Goal: Task Accomplishment & Management: Complete application form

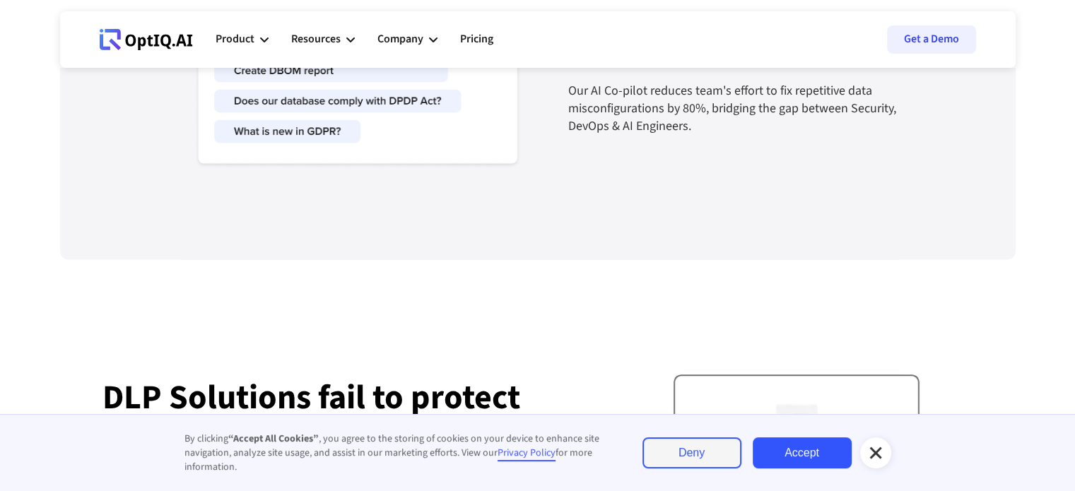
scroll to position [2465, 0]
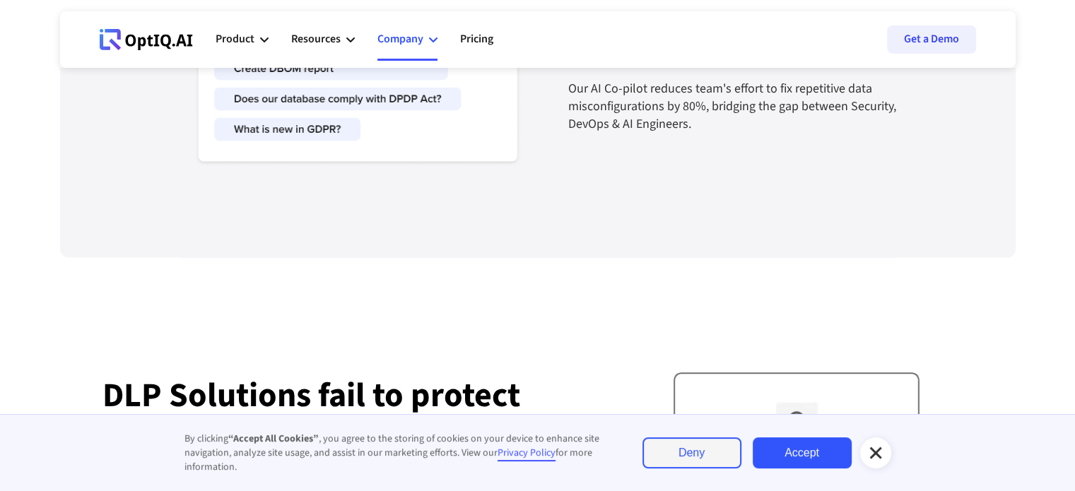
click at [430, 36] on icon at bounding box center [433, 39] width 8 height 8
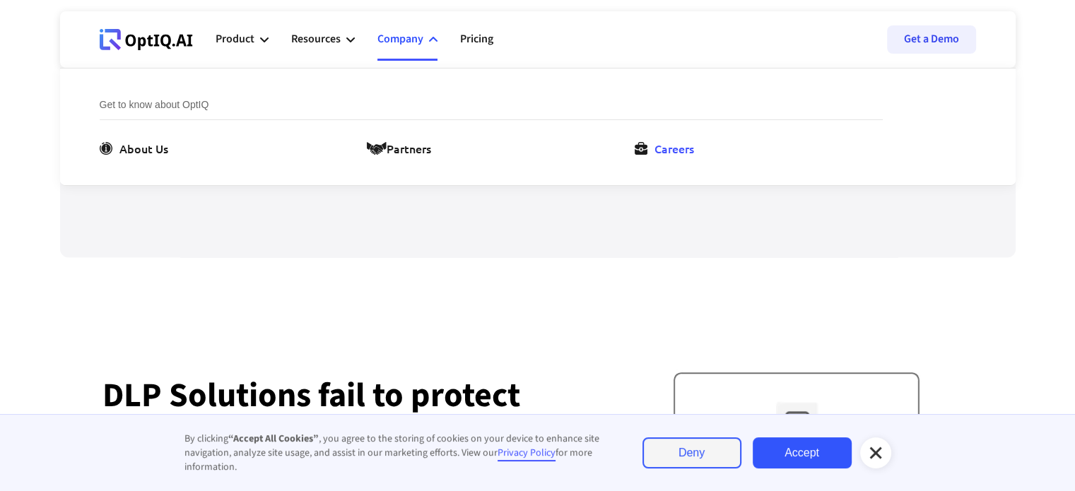
click at [664, 153] on div "Careers" at bounding box center [675, 148] width 40 height 17
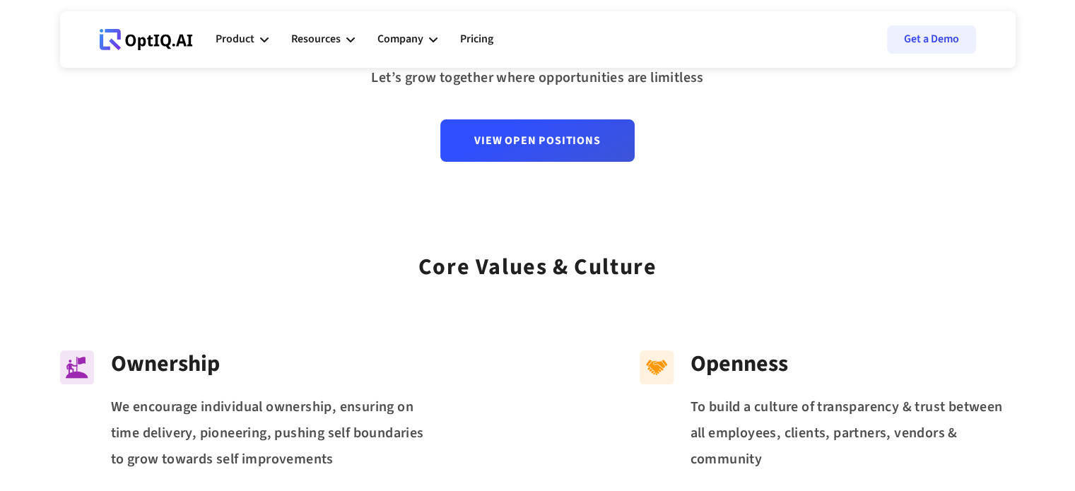
scroll to position [188, 0]
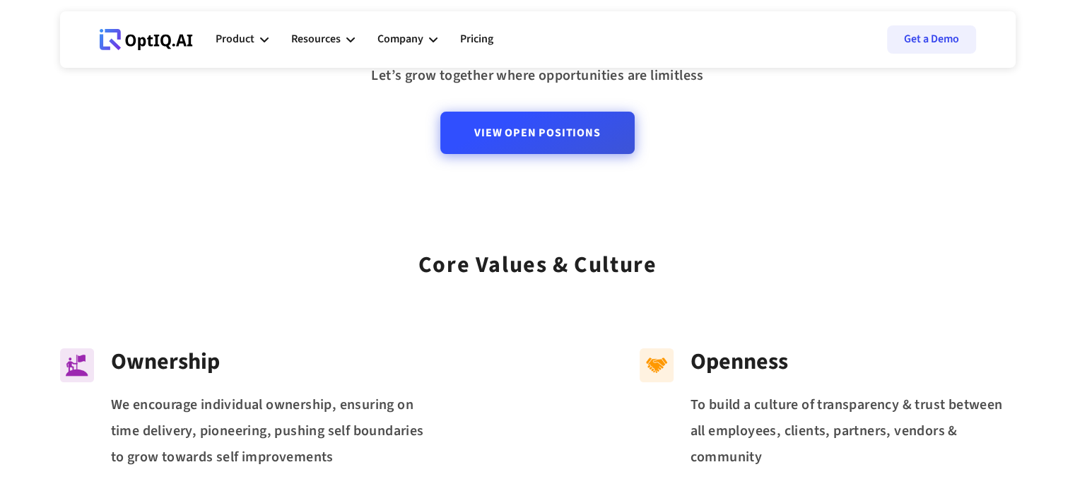
click at [602, 127] on link "View Open Positions" at bounding box center [537, 133] width 194 height 42
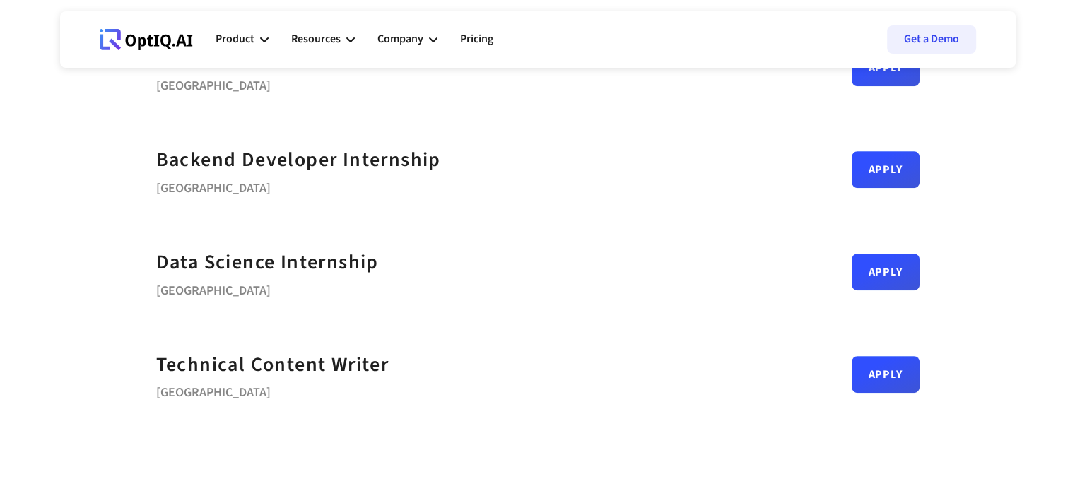
scroll to position [664, 0]
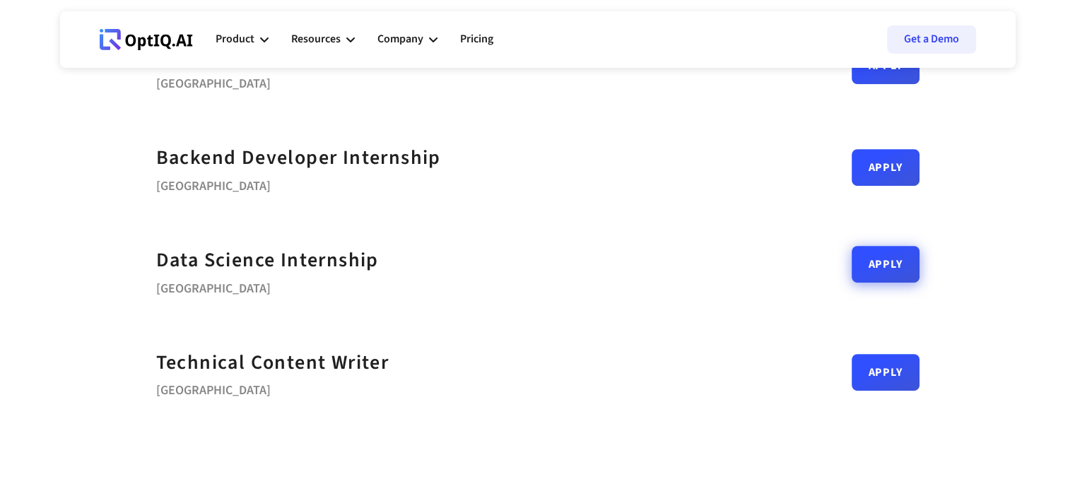
click at [877, 260] on link "Apply" at bounding box center [886, 264] width 68 height 37
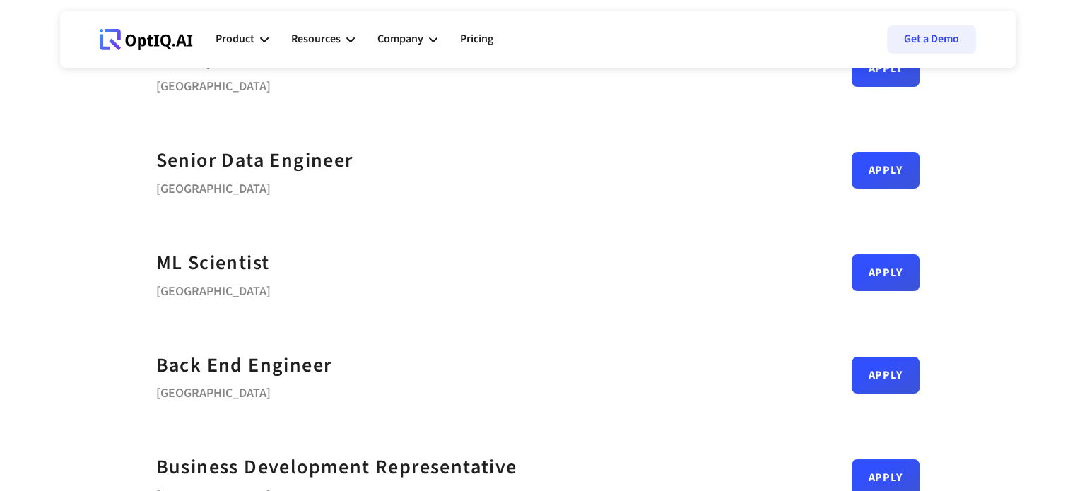
scroll to position [148, 0]
click at [860, 261] on link "Apply" at bounding box center [886, 268] width 68 height 37
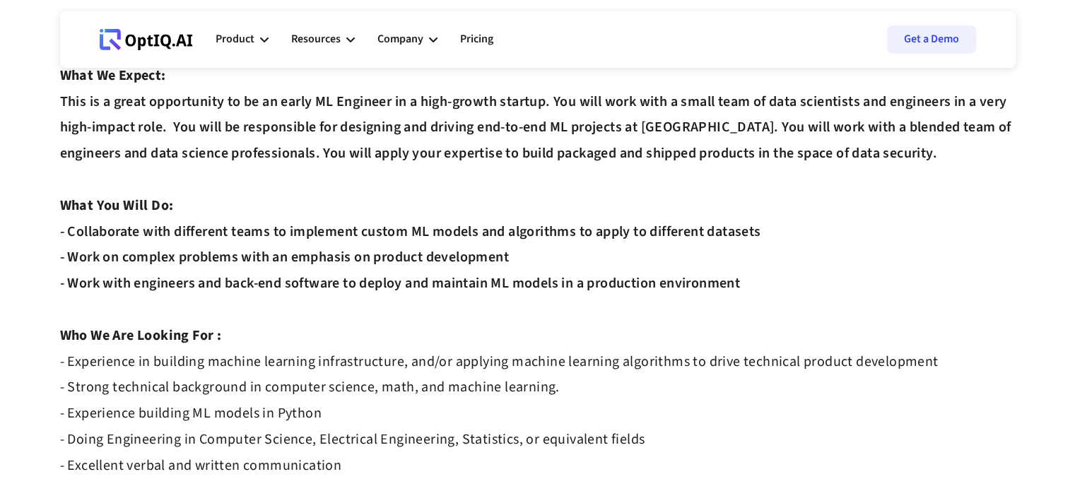
scroll to position [231, 0]
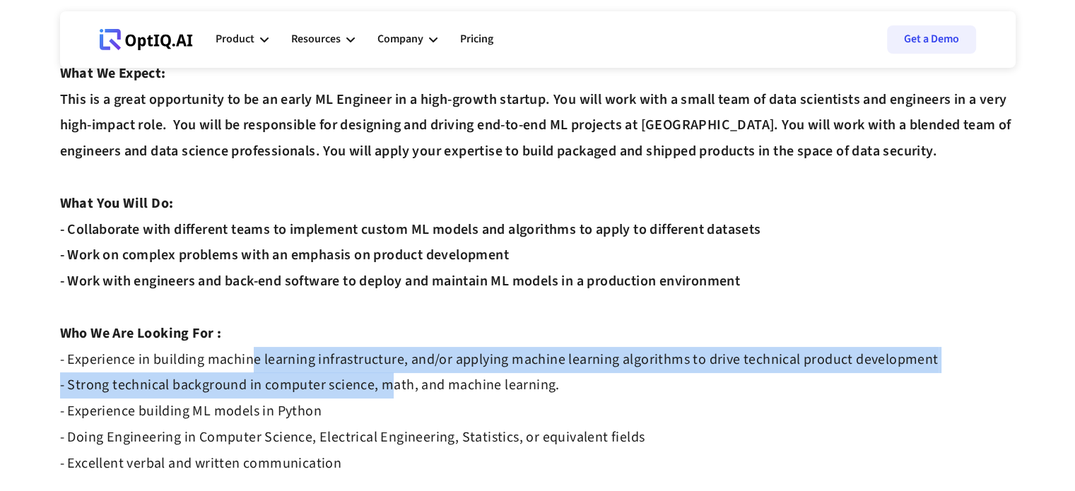
drag, startPoint x: 256, startPoint y: 332, endPoint x: 379, endPoint y: 353, distance: 124.8
click at [379, 353] on strong "- Experience in building machine learning infrastructure, and/or applying machi…" at bounding box center [499, 412] width 879 height 124
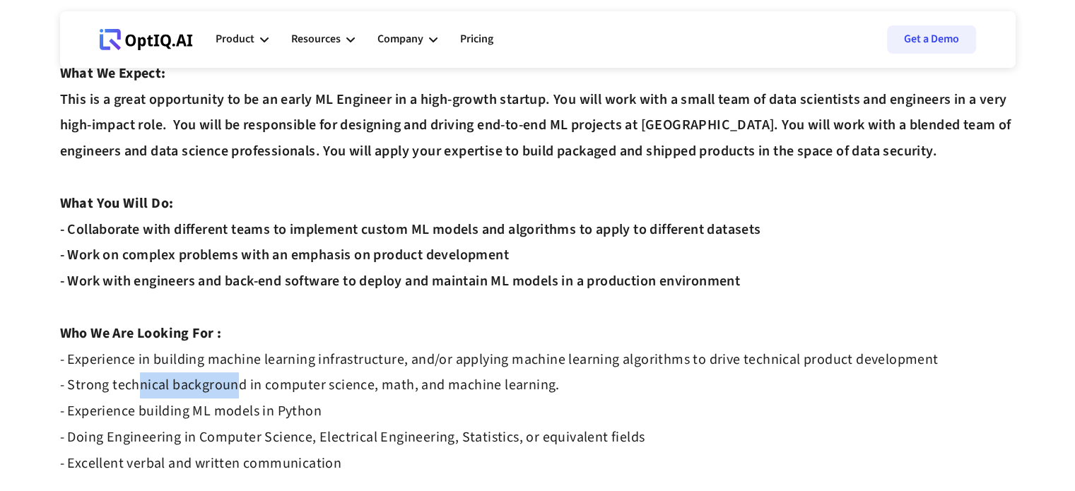
drag, startPoint x: 132, startPoint y: 350, endPoint x: 232, endPoint y: 359, distance: 100.1
click at [232, 359] on strong "- Experience in building machine learning infrastructure, and/or applying machi…" at bounding box center [499, 412] width 879 height 124
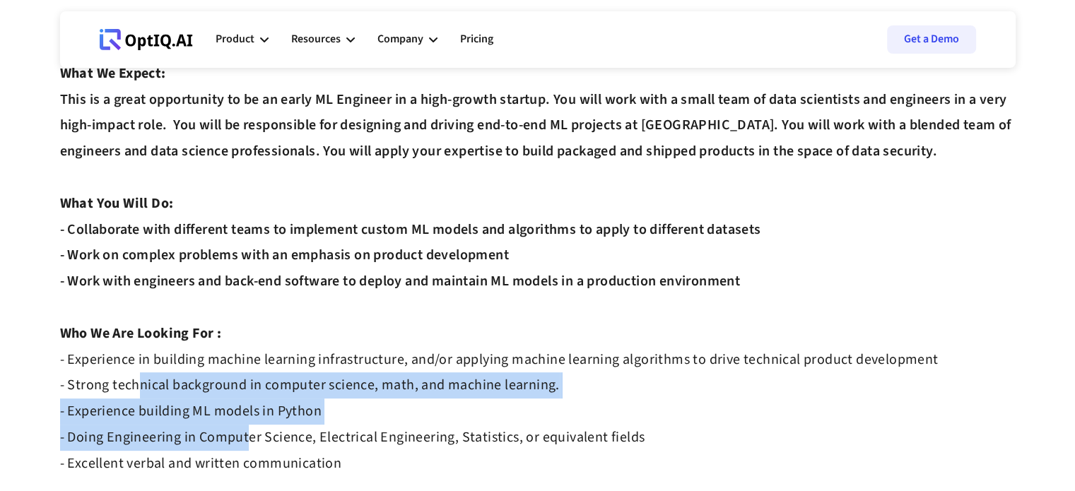
drag, startPoint x: 132, startPoint y: 366, endPoint x: 245, endPoint y: 407, distance: 120.6
click at [245, 407] on strong "- Experience in building machine learning infrastructure, and/or applying machi…" at bounding box center [499, 412] width 879 height 124
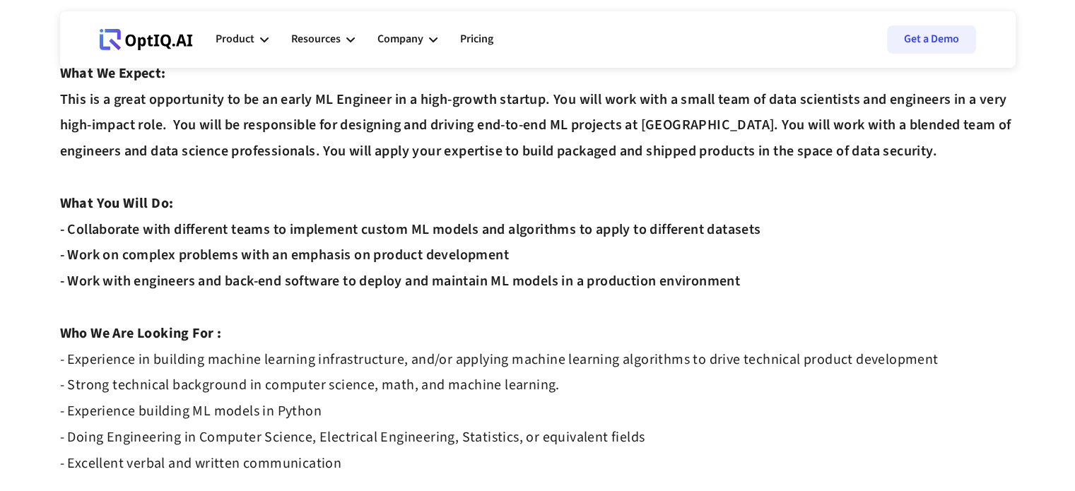
scroll to position [0, 0]
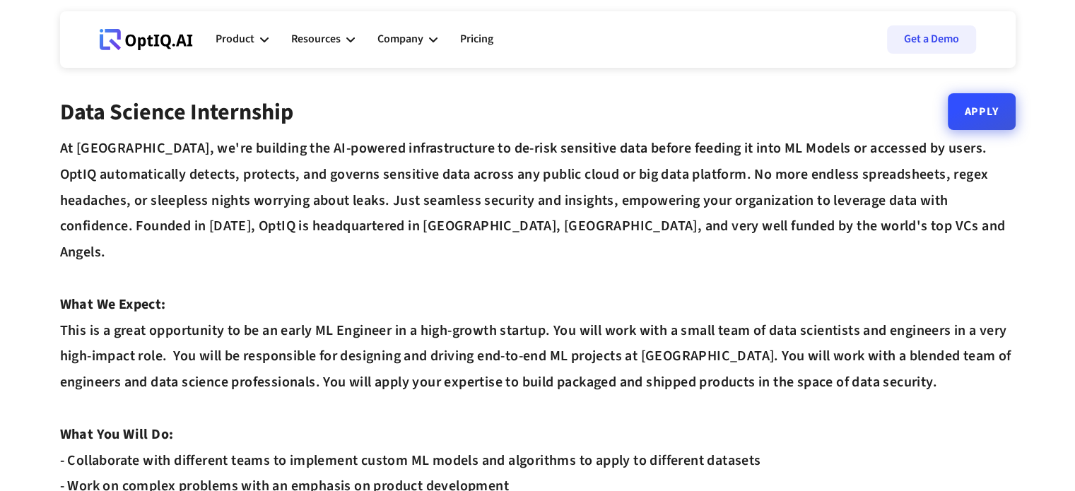
click at [978, 121] on link "Apply" at bounding box center [982, 111] width 68 height 37
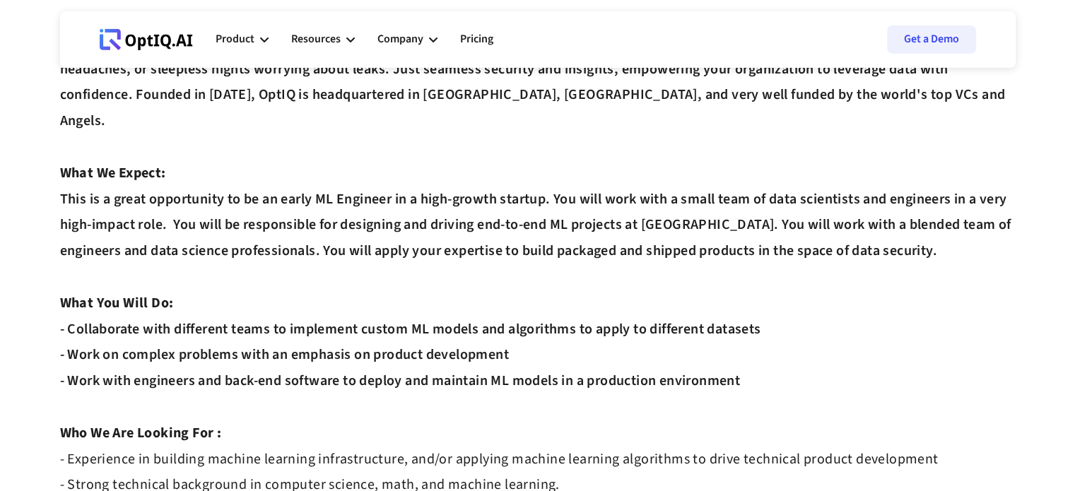
scroll to position [132, 0]
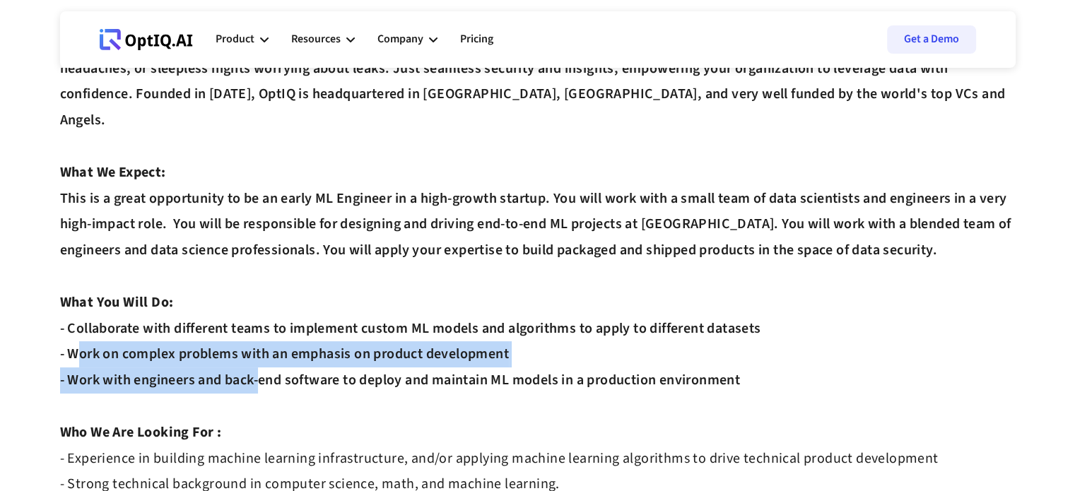
drag, startPoint x: 70, startPoint y: 325, endPoint x: 255, endPoint y: 344, distance: 185.6
click at [255, 344] on div "At OptIQ, we're building the AI-powered infrastructure to de-risk sensitive dat…" at bounding box center [538, 303] width 956 height 598
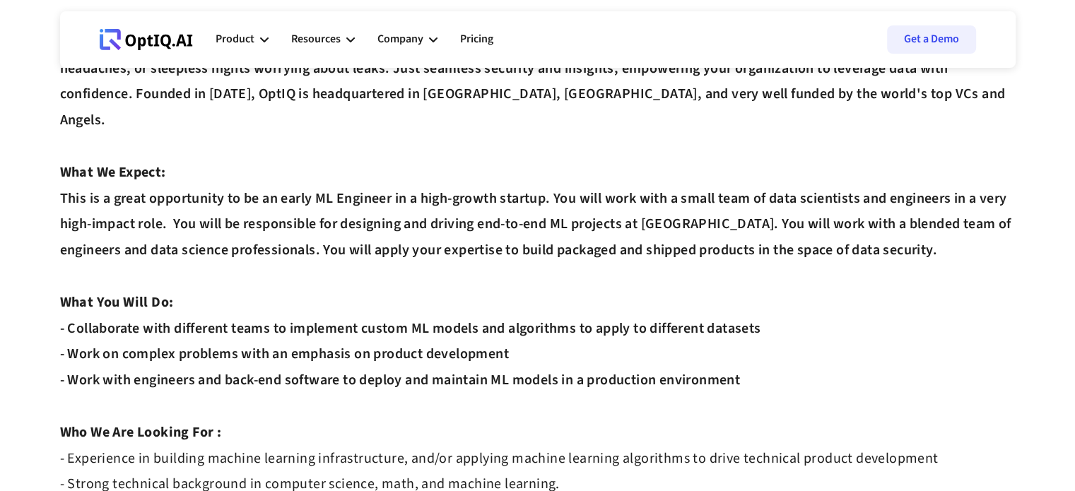
scroll to position [0, 0]
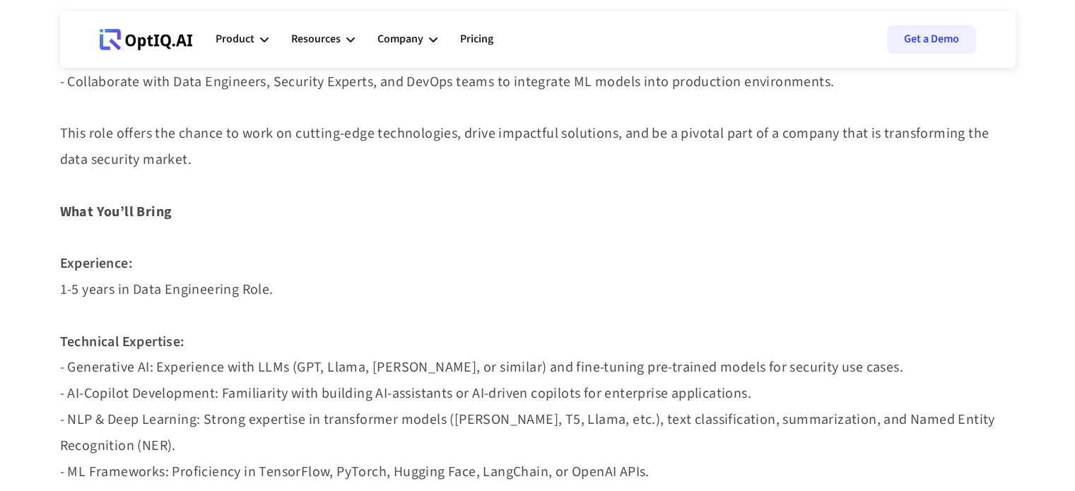
scroll to position [527, 0]
drag, startPoint x: 107, startPoint y: 265, endPoint x: 293, endPoint y: 285, distance: 187.0
click at [293, 285] on div "OptIQ is revolutionizing the data security landscape by building the world's fi…" at bounding box center [538, 444] width 956 height 1639
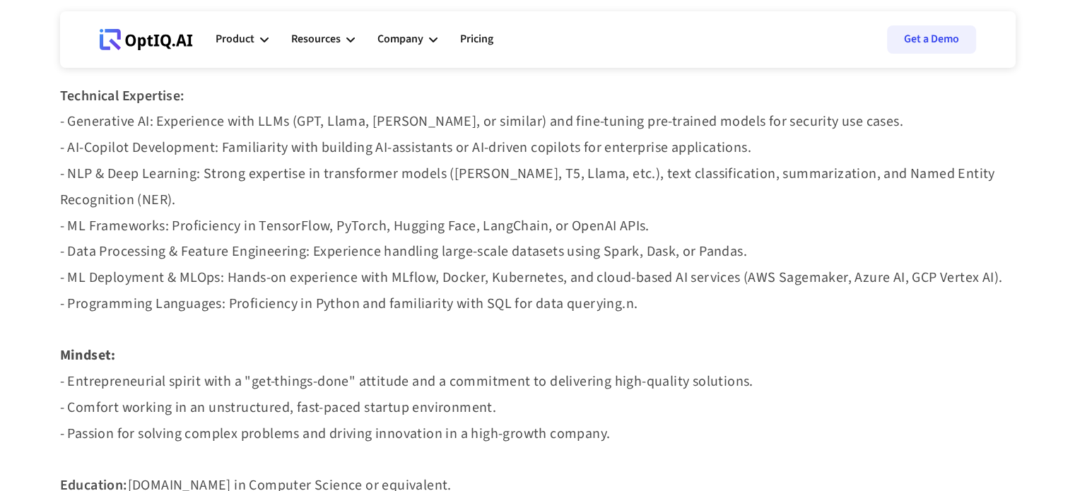
scroll to position [761, 0]
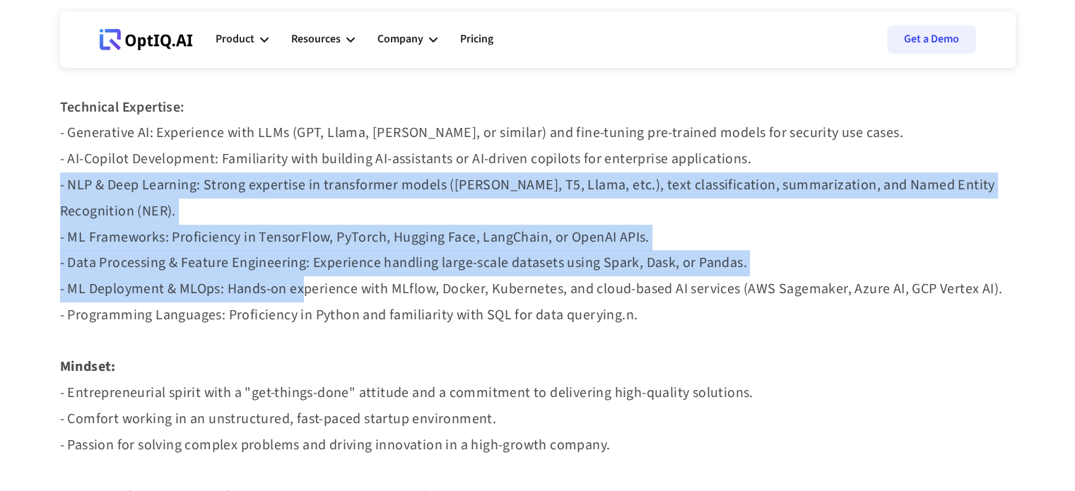
drag, startPoint x: 132, startPoint y: 177, endPoint x: 298, endPoint y: 257, distance: 184.0
click at [298, 257] on div "OptIQ is revolutionizing the data security landscape by building the world's fi…" at bounding box center [538, 211] width 956 height 1639
click at [298, 257] on strong "- Generative AI: Experience with LLMs (GPT, Llama, [PERSON_NAME], or similar) a…" at bounding box center [531, 224] width 943 height 202
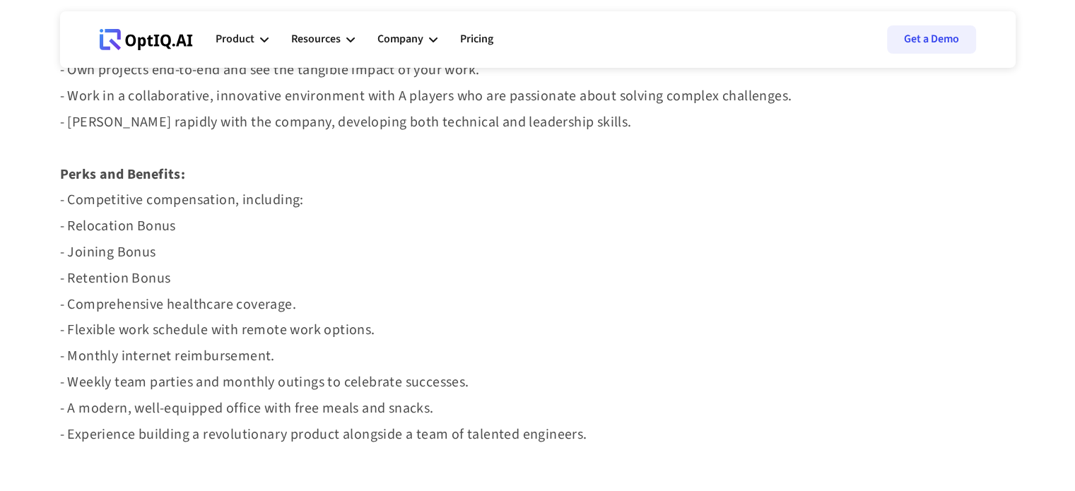
scroll to position [1321, 0]
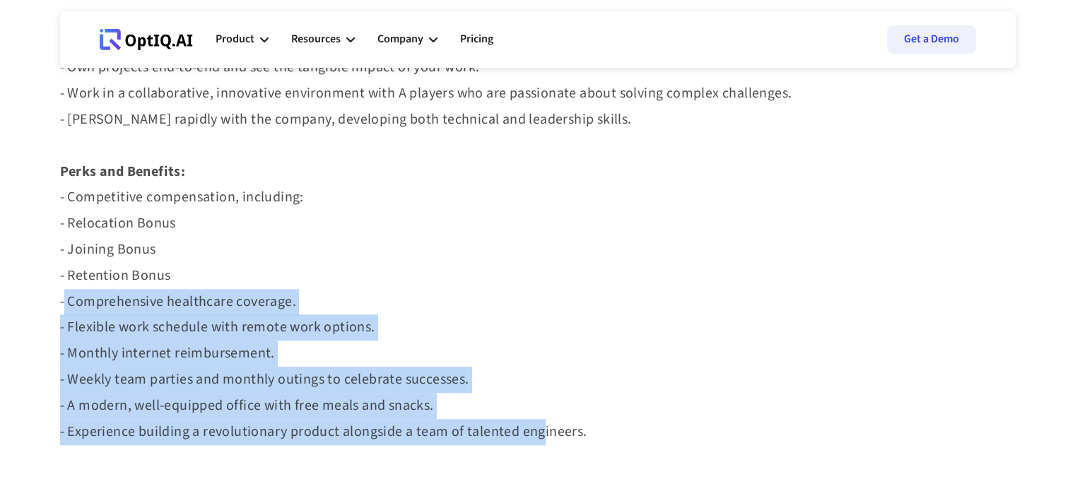
drag, startPoint x: 61, startPoint y: 262, endPoint x: 538, endPoint y: 413, distance: 500.4
click at [538, 413] on strong "- Competitive compensation, including: - Relocation Bonus - Joining Bonus - Ret…" at bounding box center [323, 314] width 527 height 254
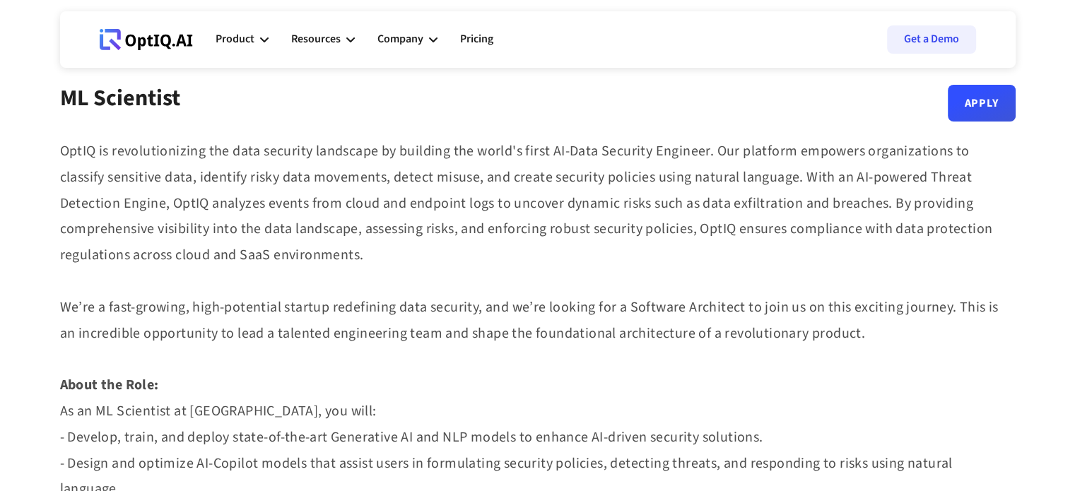
scroll to position [395, 0]
